Goal: Task Accomplishment & Management: Manage account settings

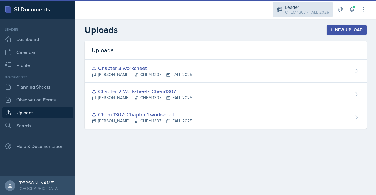
click at [316, 15] on div "CHEM 1307 / FALL 2025" at bounding box center [307, 12] width 44 height 6
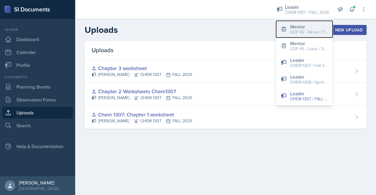
click at [302, 34] on div "COP #2 - Venus / FALL 2025" at bounding box center [309, 32] width 38 height 6
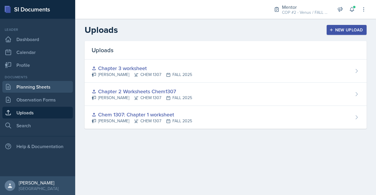
click at [39, 83] on link "Planning Sheets" at bounding box center [37, 87] width 70 height 12
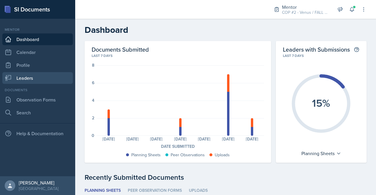
click at [36, 81] on link "Leaders" at bounding box center [37, 78] width 70 height 12
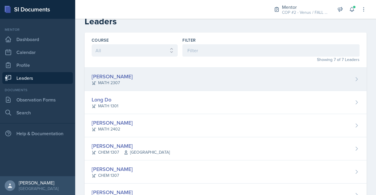
scroll to position [6, 0]
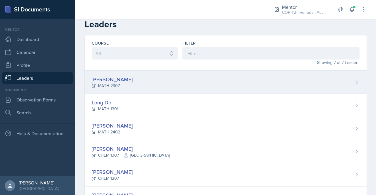
click at [135, 85] on div "[PERSON_NAME] MATH 2307" at bounding box center [226, 82] width 282 height 23
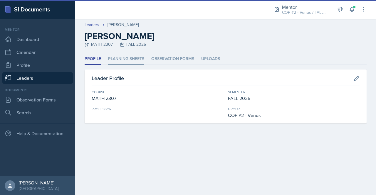
click at [131, 60] on li "Planning Sheets" at bounding box center [126, 58] width 36 height 11
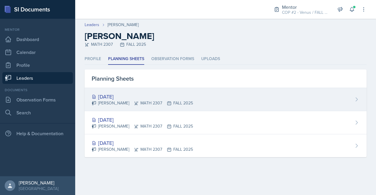
click at [119, 93] on div "[DATE]" at bounding box center [142, 97] width 101 height 8
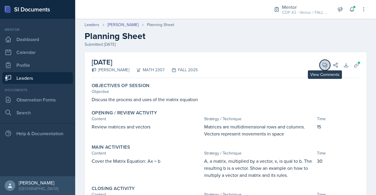
click at [322, 66] on icon at bounding box center [325, 65] width 6 height 6
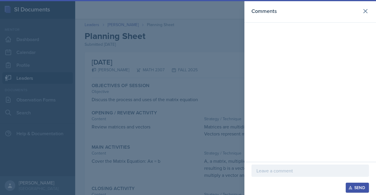
click at [279, 170] on p at bounding box center [309, 170] width 107 height 7
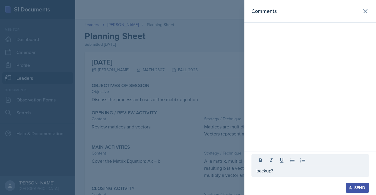
click at [359, 185] on div "Send" at bounding box center [357, 188] width 16 height 5
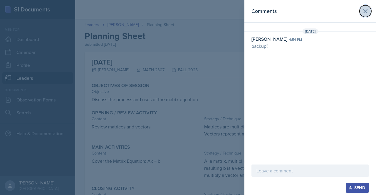
click at [363, 11] on icon at bounding box center [365, 11] width 7 height 7
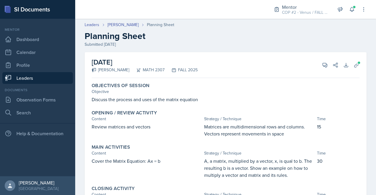
scroll to position [54, 0]
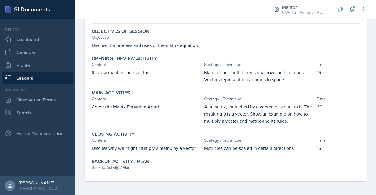
click at [31, 75] on link "Leaders" at bounding box center [37, 78] width 70 height 12
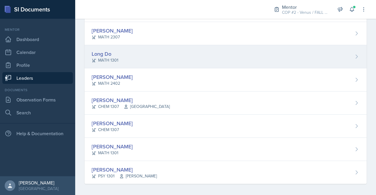
click at [109, 54] on div "Long Do" at bounding box center [105, 54] width 27 height 8
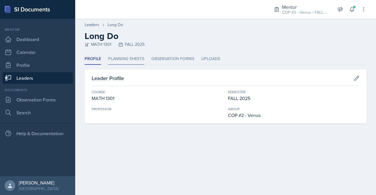
click at [122, 59] on li "Planning Sheets" at bounding box center [126, 58] width 36 height 11
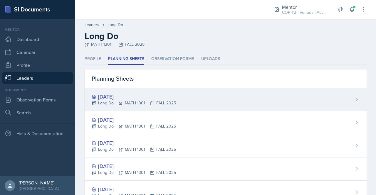
scroll to position [45, 0]
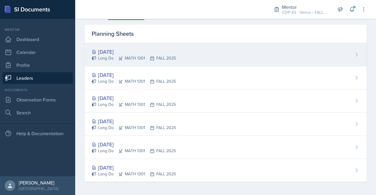
click at [122, 51] on div "[DATE]" at bounding box center [134, 52] width 84 height 8
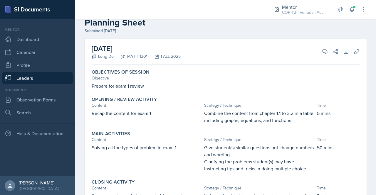
scroll to position [11, 0]
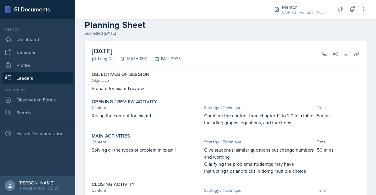
click at [26, 80] on link "Leaders" at bounding box center [37, 78] width 70 height 12
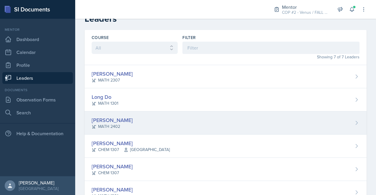
click at [108, 121] on div "[PERSON_NAME]" at bounding box center [112, 120] width 41 height 8
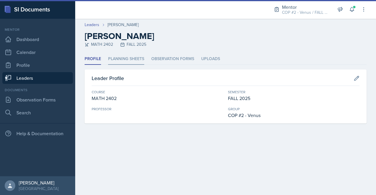
click at [124, 56] on li "Planning Sheets" at bounding box center [126, 58] width 36 height 11
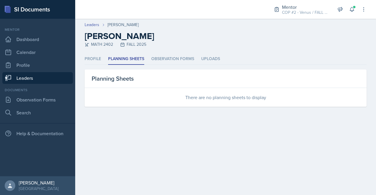
click at [23, 77] on link "Leaders" at bounding box center [37, 78] width 70 height 12
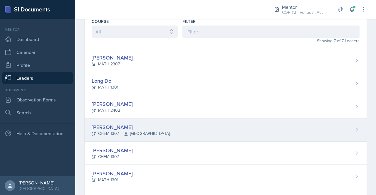
scroll to position [28, 0]
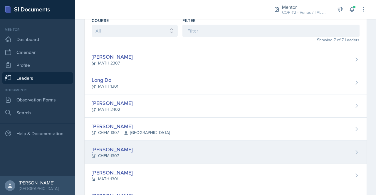
click at [114, 148] on div "[PERSON_NAME]" at bounding box center [112, 150] width 41 height 8
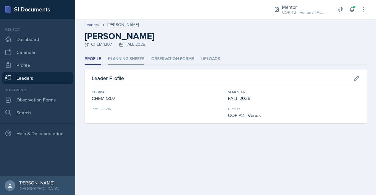
click at [124, 61] on li "Planning Sheets" at bounding box center [126, 58] width 36 height 11
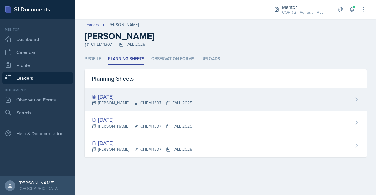
click at [116, 98] on div "[DATE]" at bounding box center [142, 97] width 100 height 8
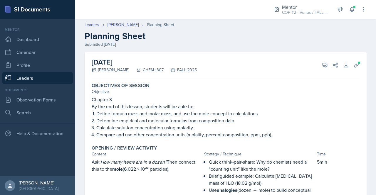
click at [29, 78] on link "Leaders" at bounding box center [37, 78] width 70 height 12
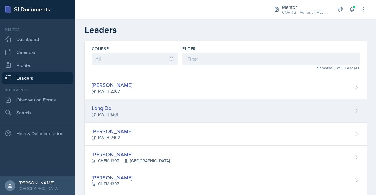
scroll to position [51, 0]
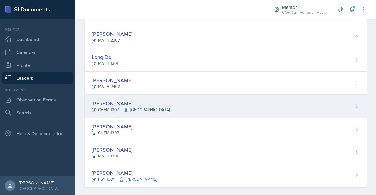
click at [110, 104] on div "[PERSON_NAME]" at bounding box center [131, 104] width 78 height 8
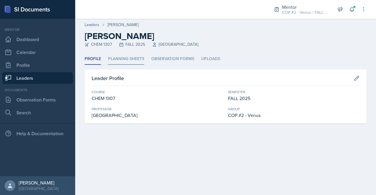
click at [125, 55] on li "Planning Sheets" at bounding box center [126, 58] width 36 height 11
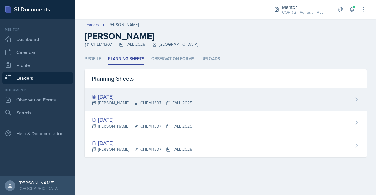
click at [118, 98] on div "[DATE]" at bounding box center [142, 97] width 100 height 8
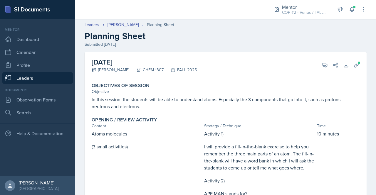
click at [25, 80] on link "Leaders" at bounding box center [37, 78] width 70 height 12
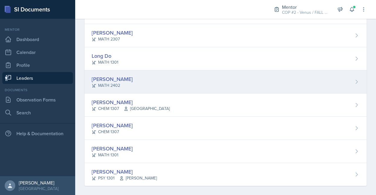
scroll to position [56, 0]
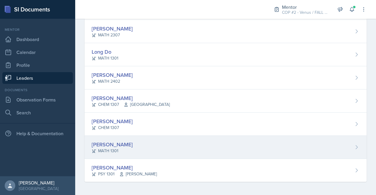
click at [131, 145] on div "[PERSON_NAME]" at bounding box center [112, 145] width 41 height 8
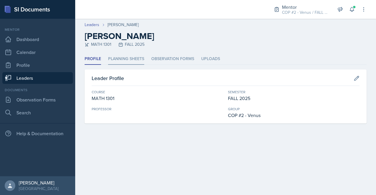
click at [121, 61] on li "Planning Sheets" at bounding box center [126, 58] width 36 height 11
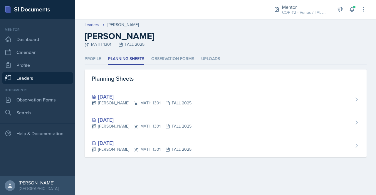
click at [25, 78] on link "Leaders" at bounding box center [37, 78] width 70 height 12
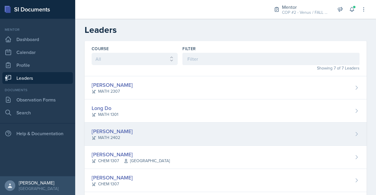
scroll to position [56, 0]
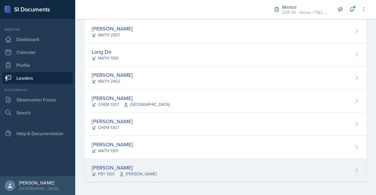
click at [116, 168] on div "[PERSON_NAME]" at bounding box center [124, 168] width 65 height 8
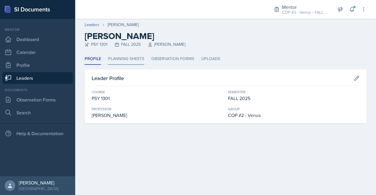
click at [131, 61] on li "Planning Sheets" at bounding box center [126, 58] width 36 height 11
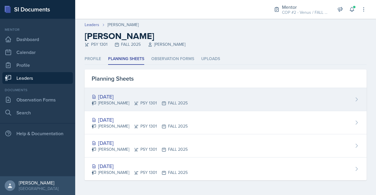
click at [116, 95] on div "[DATE]" at bounding box center [140, 97] width 96 height 8
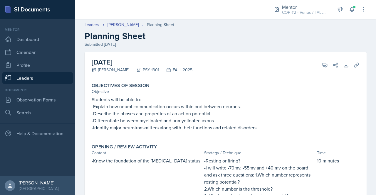
click at [28, 79] on link "Leaders" at bounding box center [37, 78] width 70 height 12
